Goal: Navigation & Orientation: Go to known website

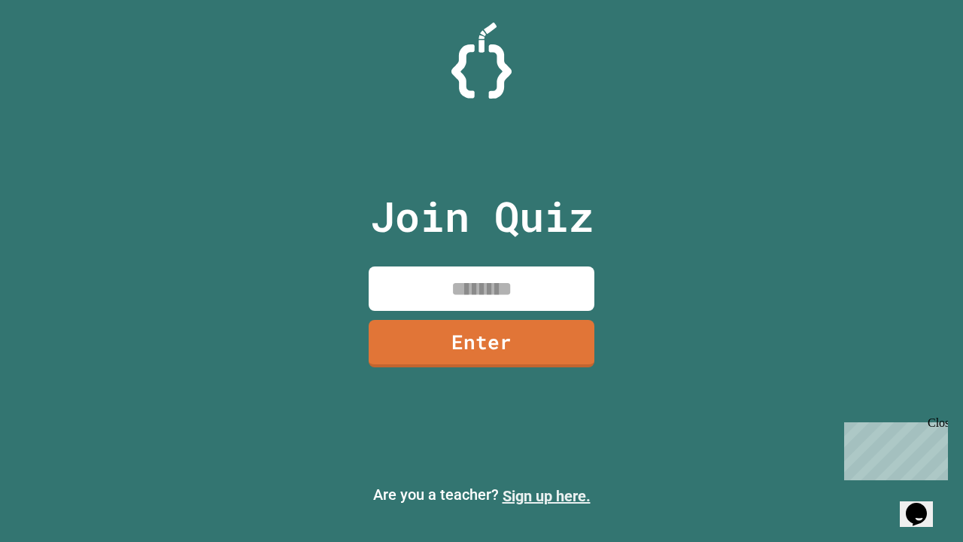
click at [546, 496] on link "Sign up here." at bounding box center [547, 496] width 88 height 18
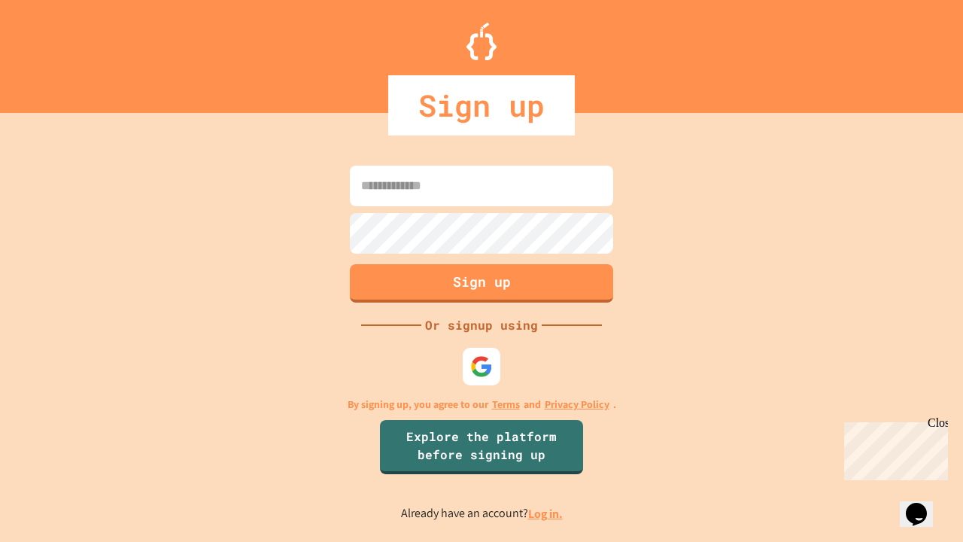
click at [546, 513] on link "Log in." at bounding box center [545, 514] width 35 height 16
